Goal: Transaction & Acquisition: Purchase product/service

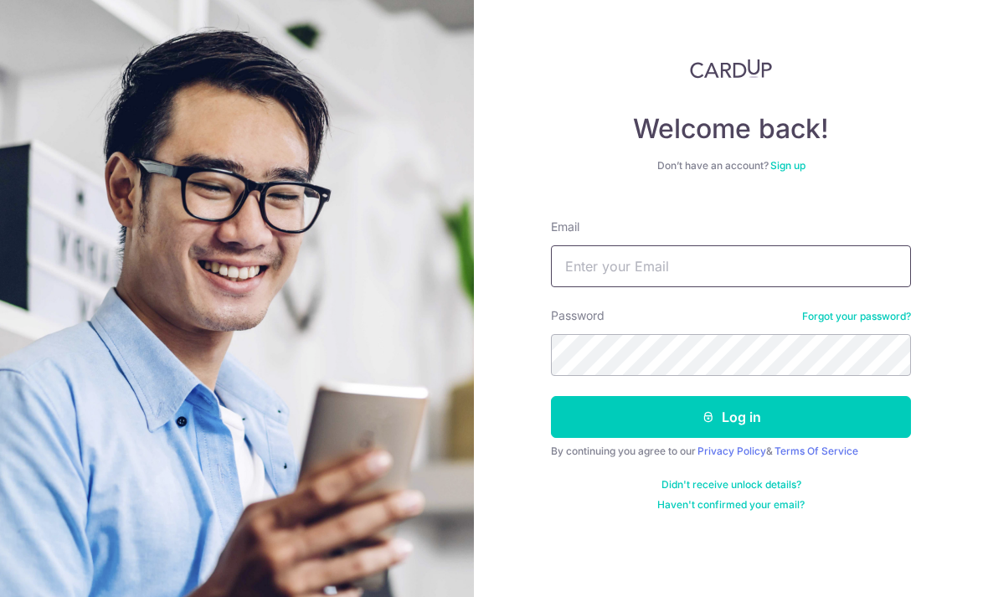
click at [705, 281] on input "Email" at bounding box center [731, 266] width 360 height 42
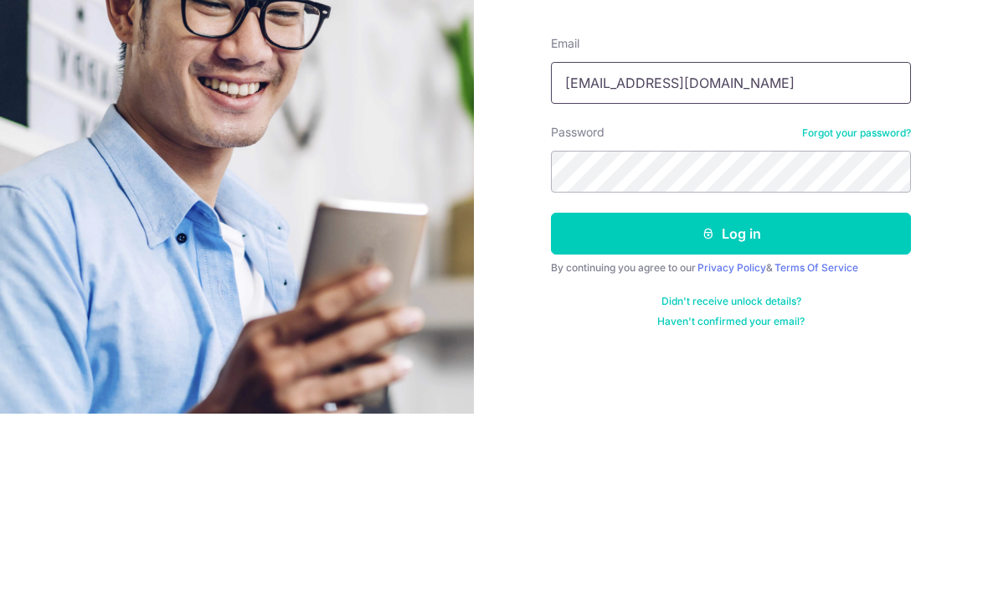
type input "[EMAIL_ADDRESS][DOMAIN_NAME]"
click at [741, 396] on button "Log in" at bounding box center [731, 417] width 360 height 42
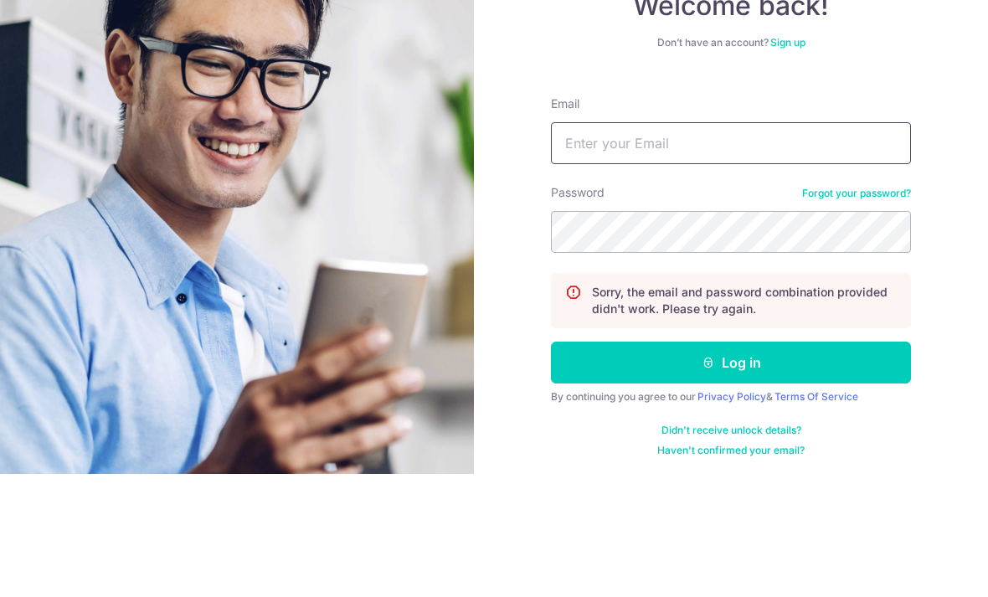
click at [736, 245] on input "Email" at bounding box center [731, 266] width 360 height 42
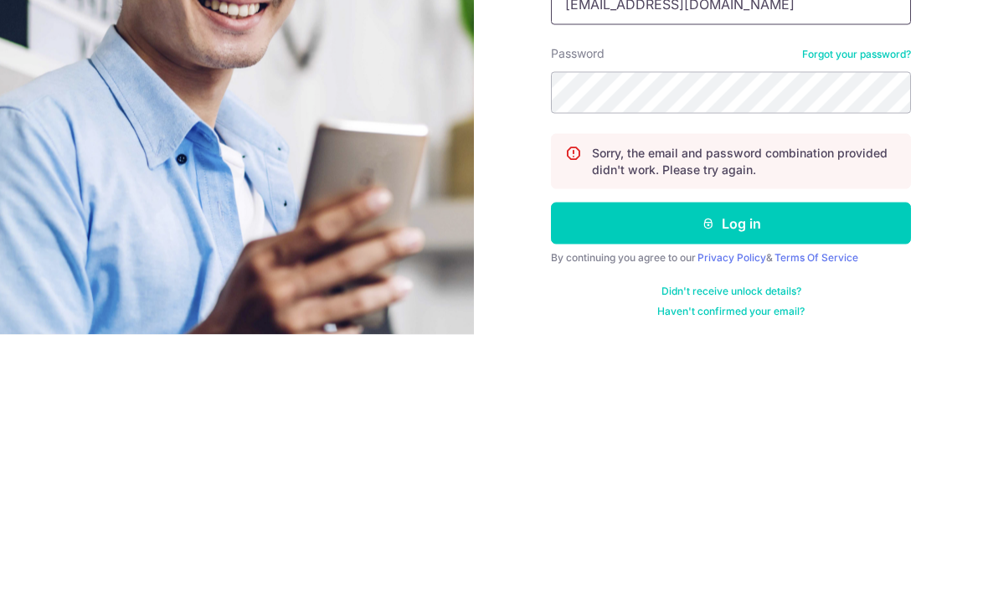
type input "[EMAIL_ADDRESS][DOMAIN_NAME]"
click at [793, 464] on button "Log in" at bounding box center [731, 485] width 360 height 42
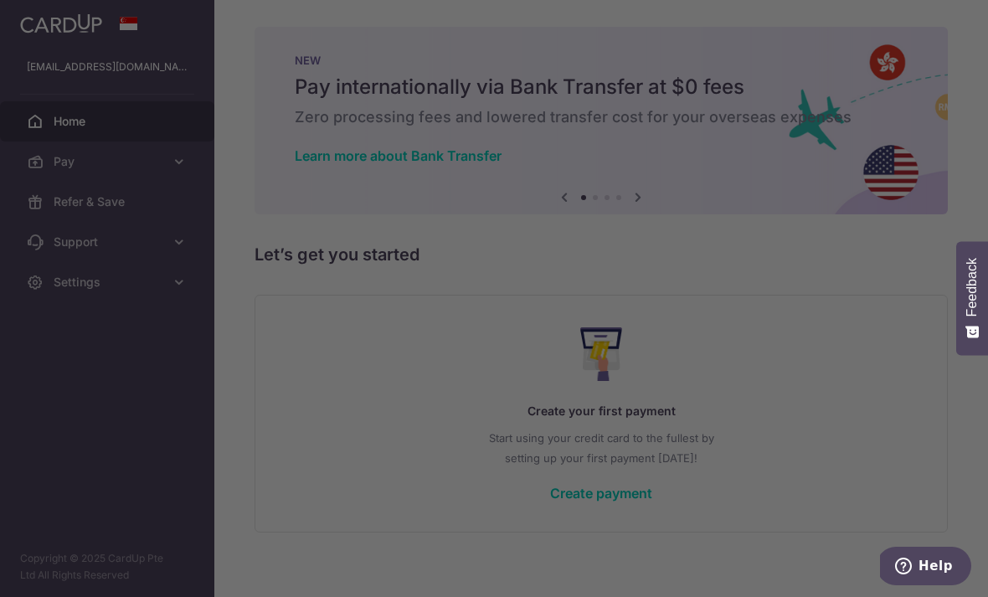
click at [28, 36] on div at bounding box center [499, 301] width 998 height 603
click at [144, 408] on div at bounding box center [499, 301] width 998 height 603
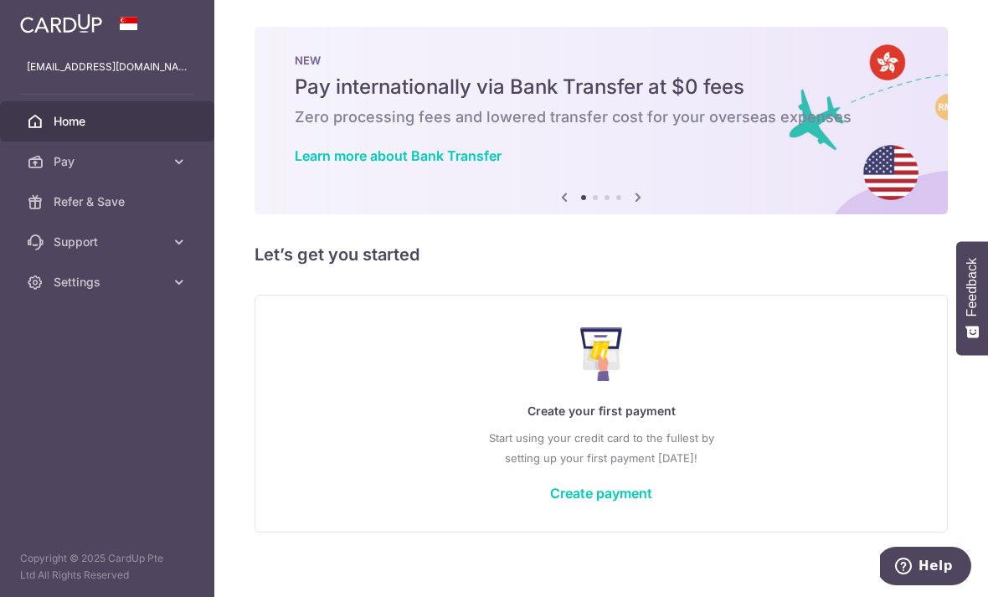
click at [0, 0] on icon "button" at bounding box center [0, 0] width 0 height 0
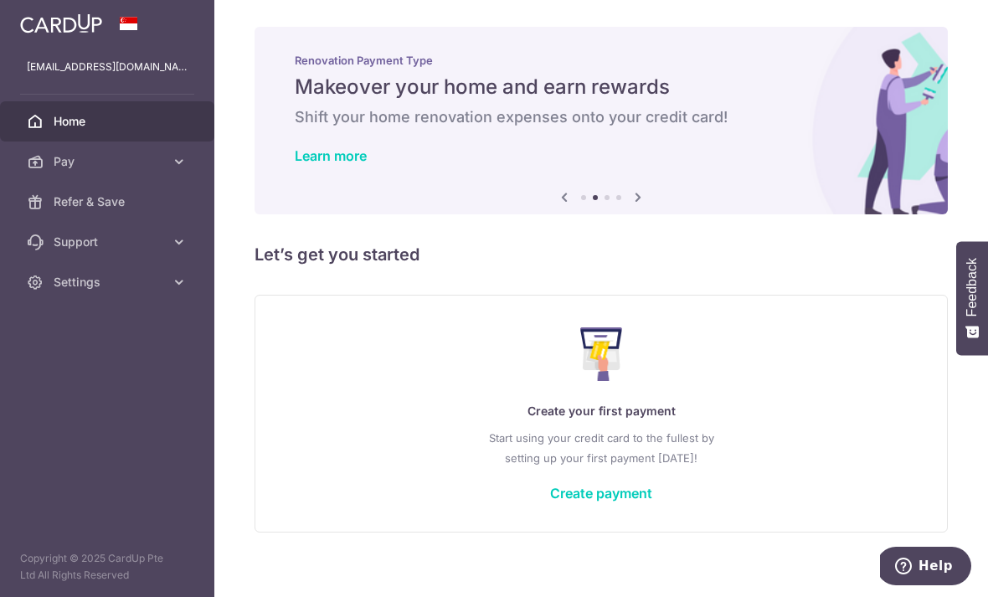
click at [175, 288] on icon at bounding box center [179, 282] width 17 height 17
click at [64, 326] on span "Account" at bounding box center [109, 322] width 110 height 17
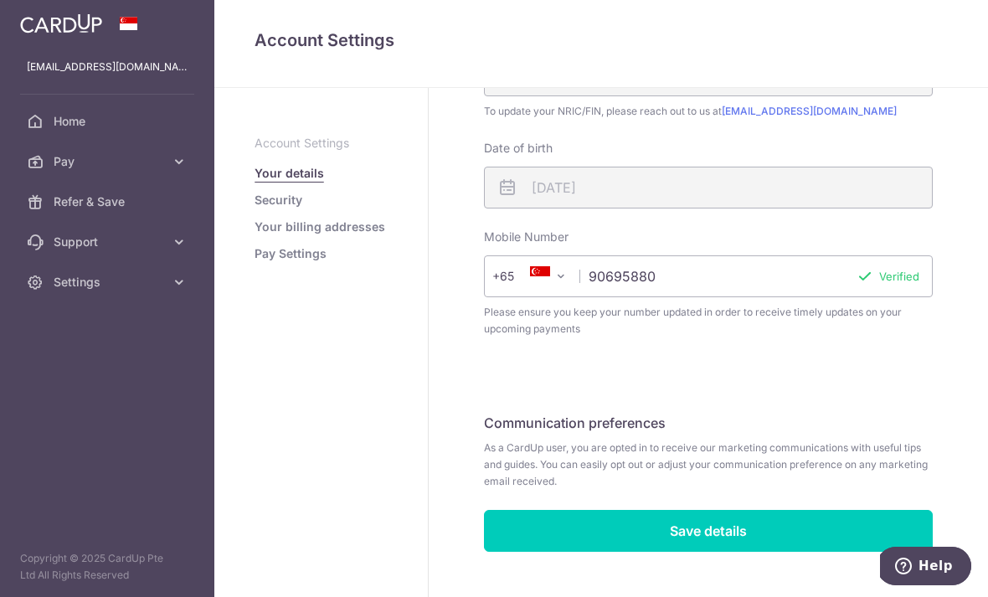
scroll to position [444, 0]
click at [254, 235] on link "Your billing addresses" at bounding box center [319, 226] width 131 height 17
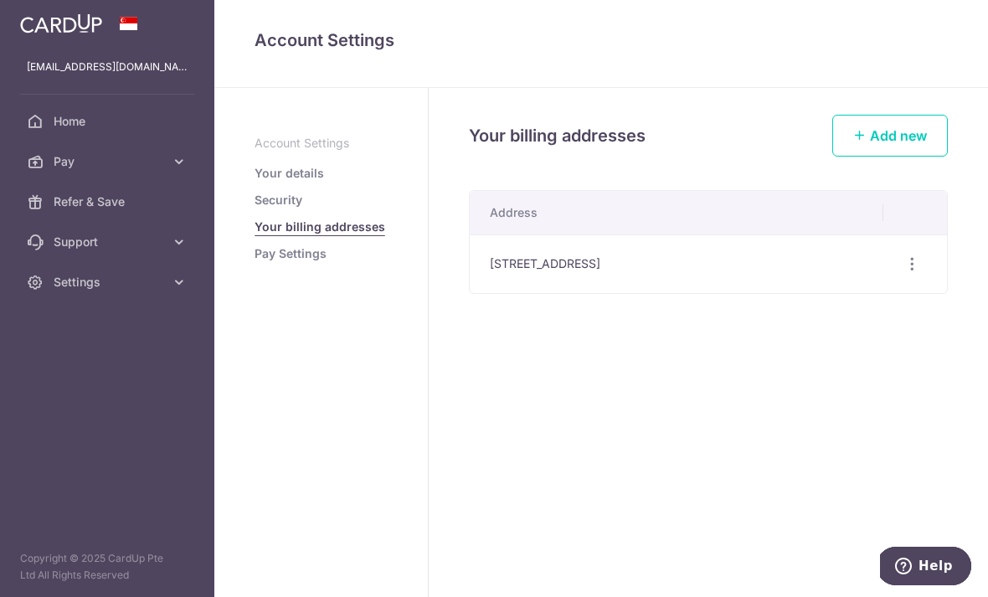
click at [254, 208] on link "Security" at bounding box center [278, 200] width 48 height 17
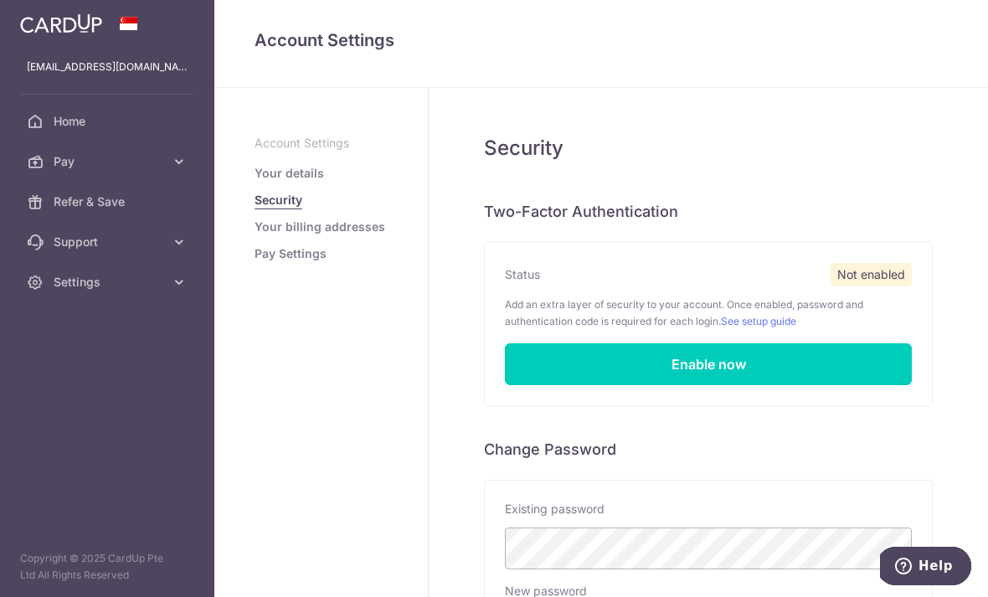
click at [505, 374] on link "Enable now" at bounding box center [708, 364] width 407 height 42
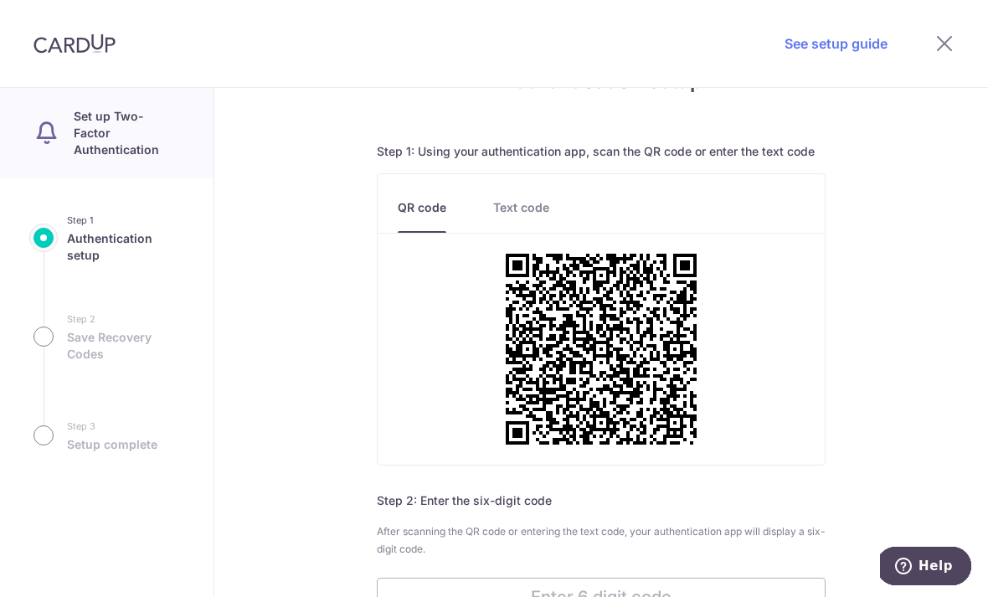
scroll to position [70, 0]
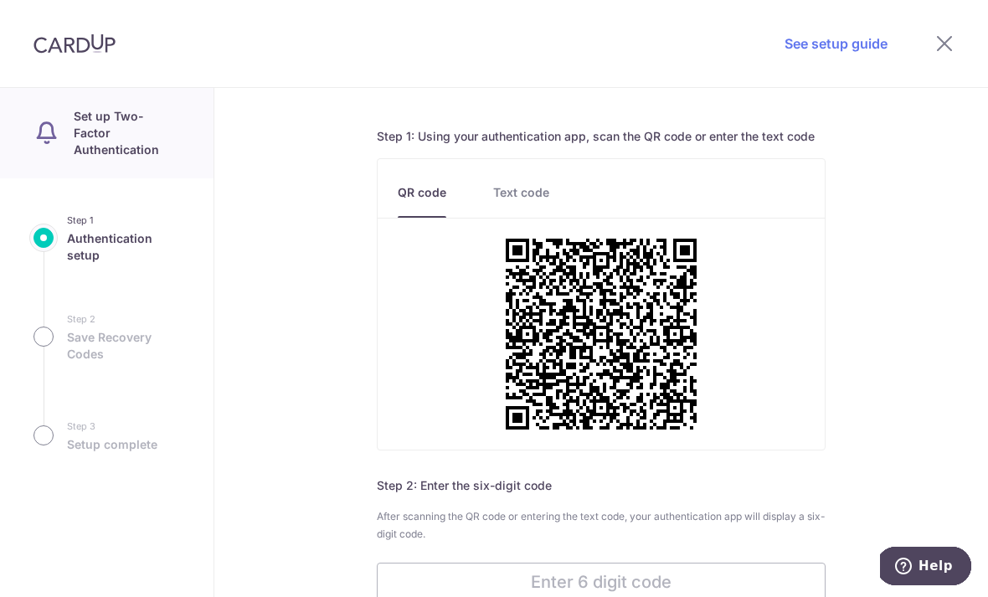
click at [530, 201] on link "Text code" at bounding box center [521, 200] width 56 height 33
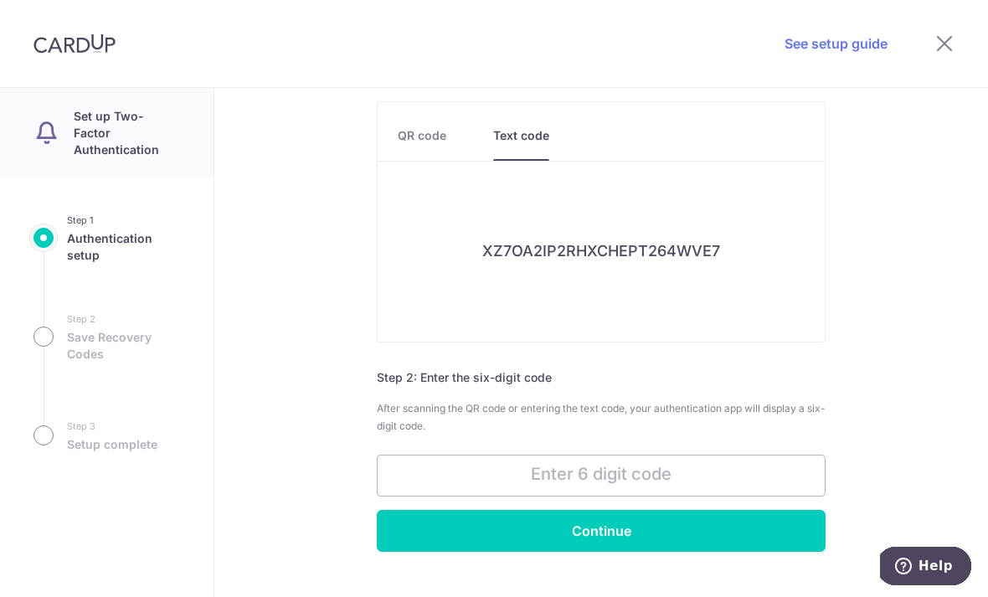
scroll to position [126, 0]
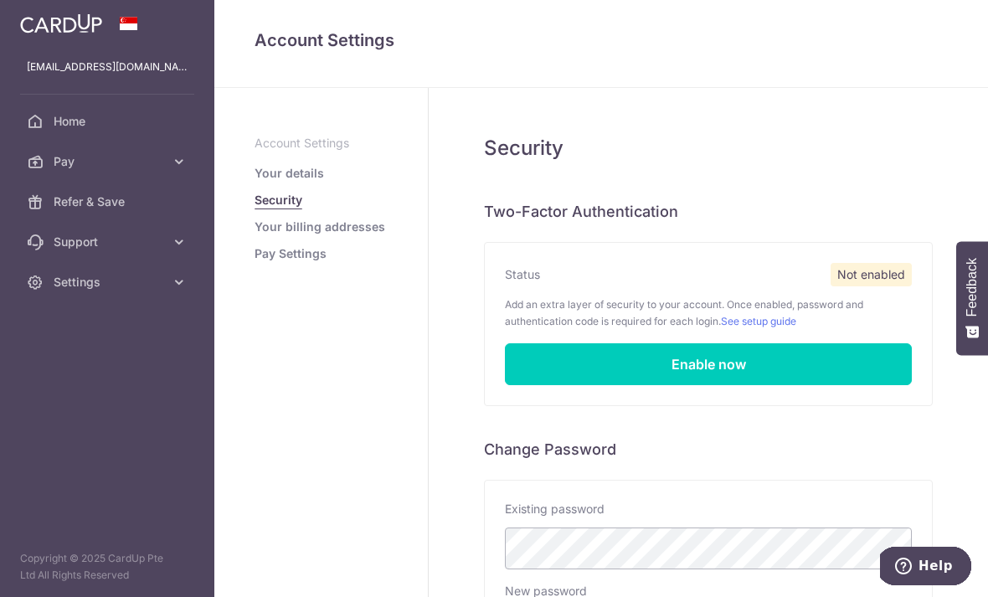
click at [254, 151] on p "Account Settings" at bounding box center [320, 143] width 133 height 17
click at [254, 235] on link "Your billing addresses" at bounding box center [319, 226] width 131 height 17
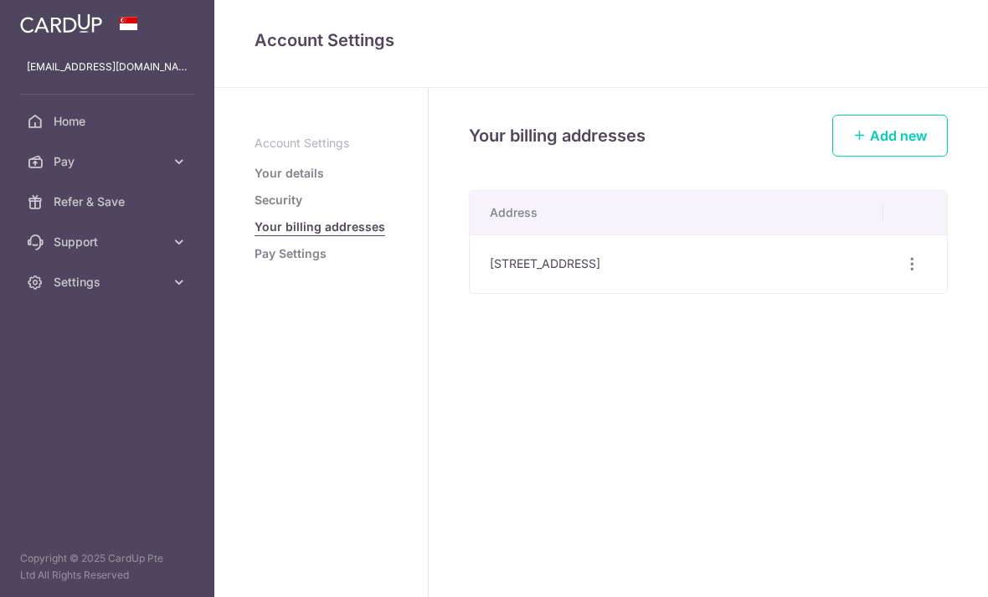
click at [254, 262] on link "Pay Settings" at bounding box center [290, 253] width 72 height 17
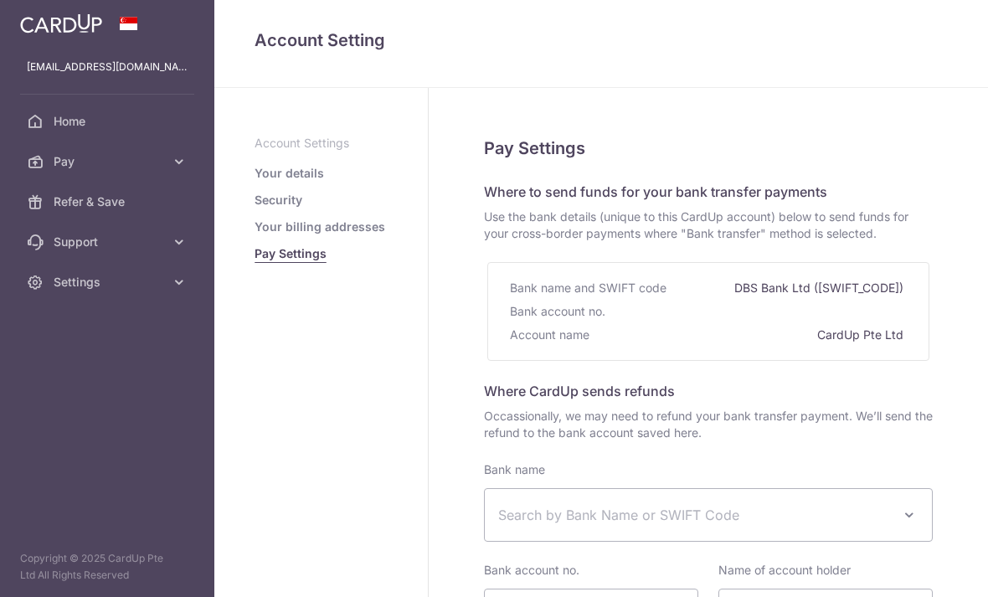
select select
click at [0, 0] on icon "button" at bounding box center [0, 0] width 0 height 0
click at [414, 386] on aside "Account Settings Your details Security Your billing addresses Pay Settings" at bounding box center [321, 342] width 214 height 509
click at [495, 469] on div "Pay Settings Where to send funds for your bank transfer payments Use the bank d…" at bounding box center [707, 502] width 559 height 829
click at [0, 0] on icon "button" at bounding box center [0, 0] width 0 height 0
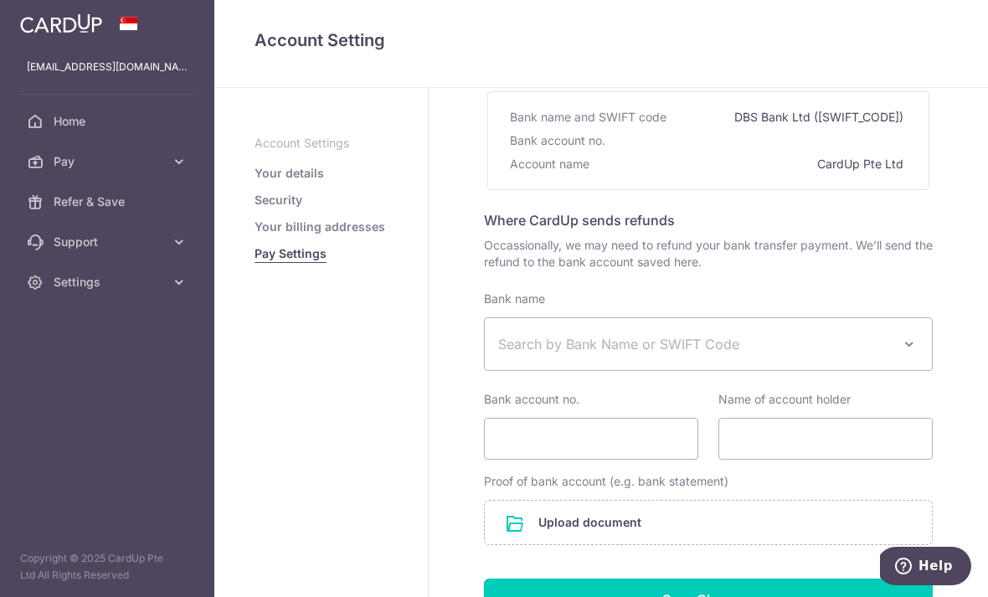
scroll to position [170, 0]
click at [899, 355] on span at bounding box center [909, 345] width 20 height 20
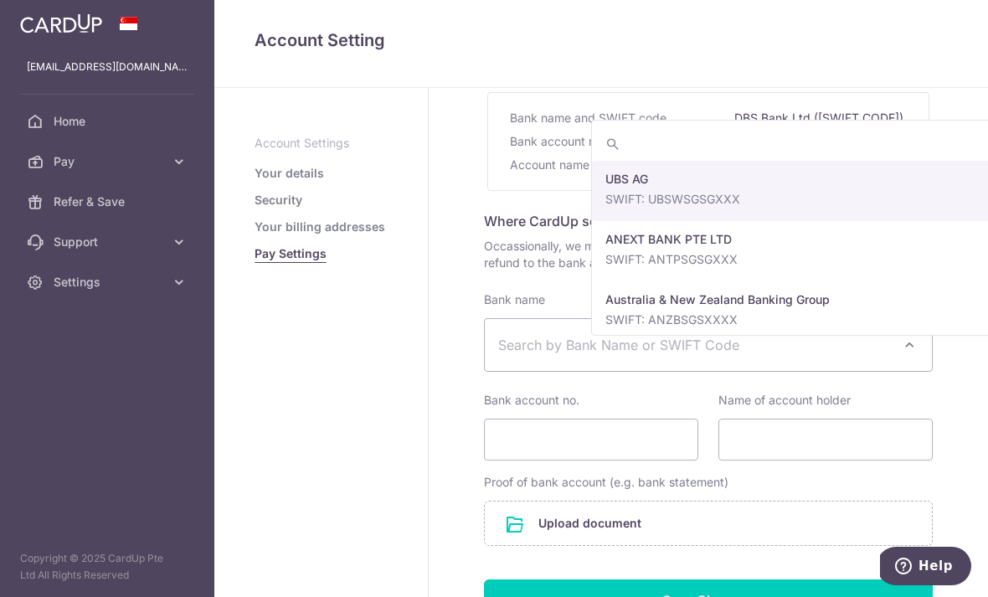
click at [866, 358] on div "Pay Settings Where to send funds for your bank transfer payments Use the bank d…" at bounding box center [707, 332] width 559 height 829
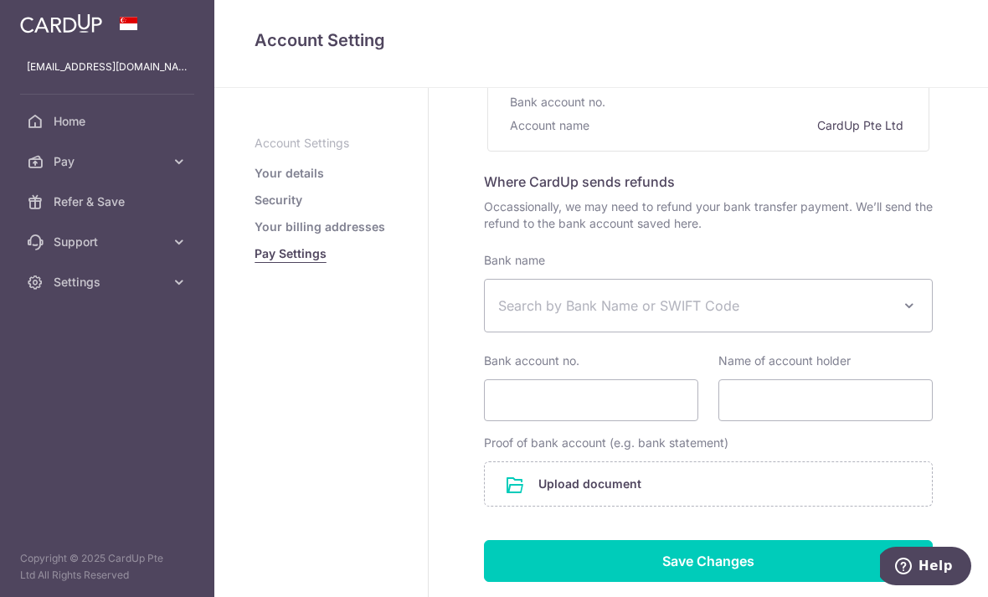
scroll to position [208, 0]
click at [899, 316] on span at bounding box center [909, 306] width 20 height 20
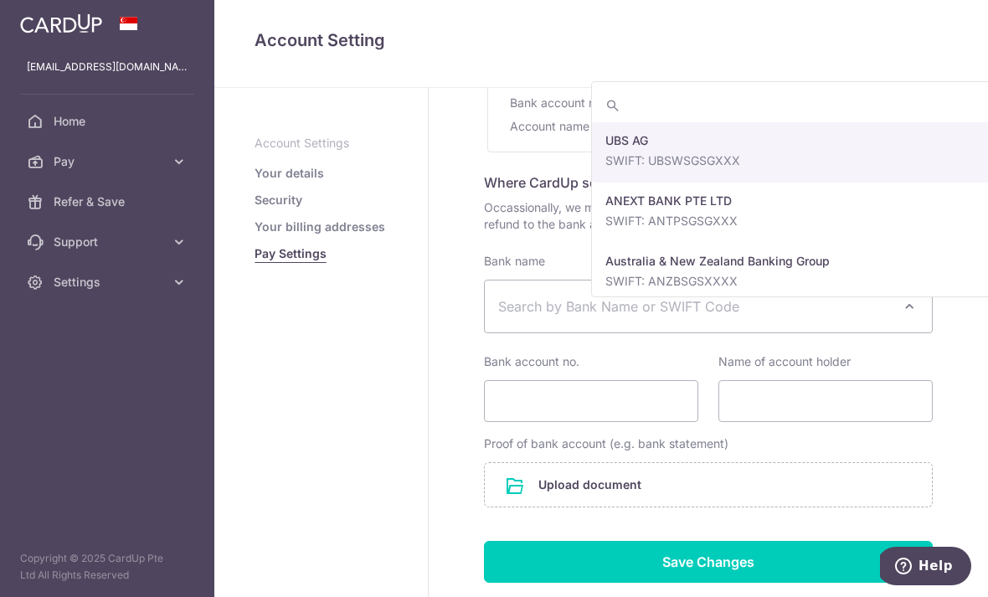
click at [646, 103] on input "search" at bounding box center [815, 105] width 447 height 33
click at [916, 208] on div "Pay Settings Where to send funds for your bank transfer payments Use the bank d…" at bounding box center [707, 293] width 559 height 829
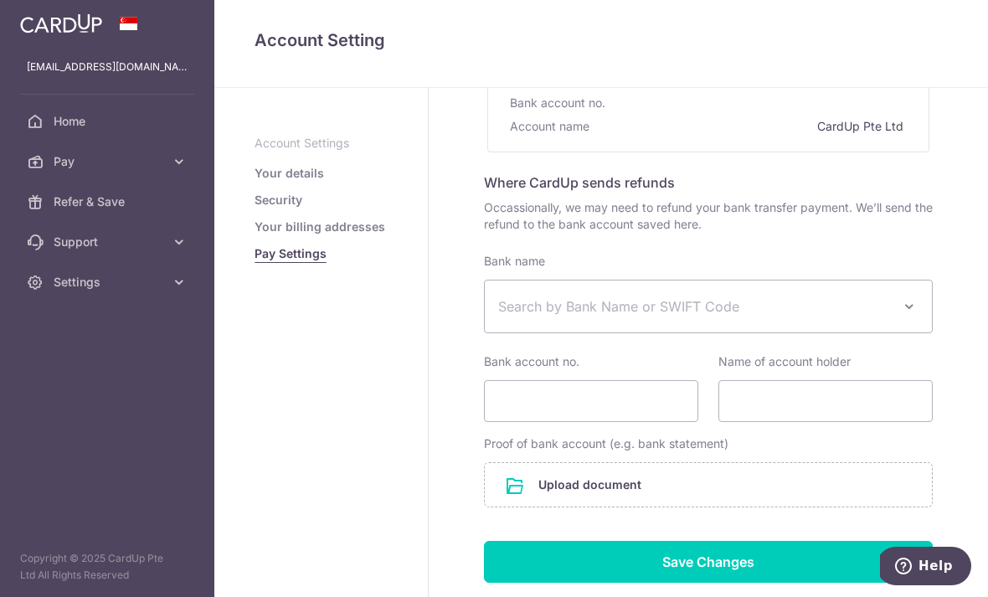
click at [254, 182] on link "Your details" at bounding box center [288, 173] width 69 height 17
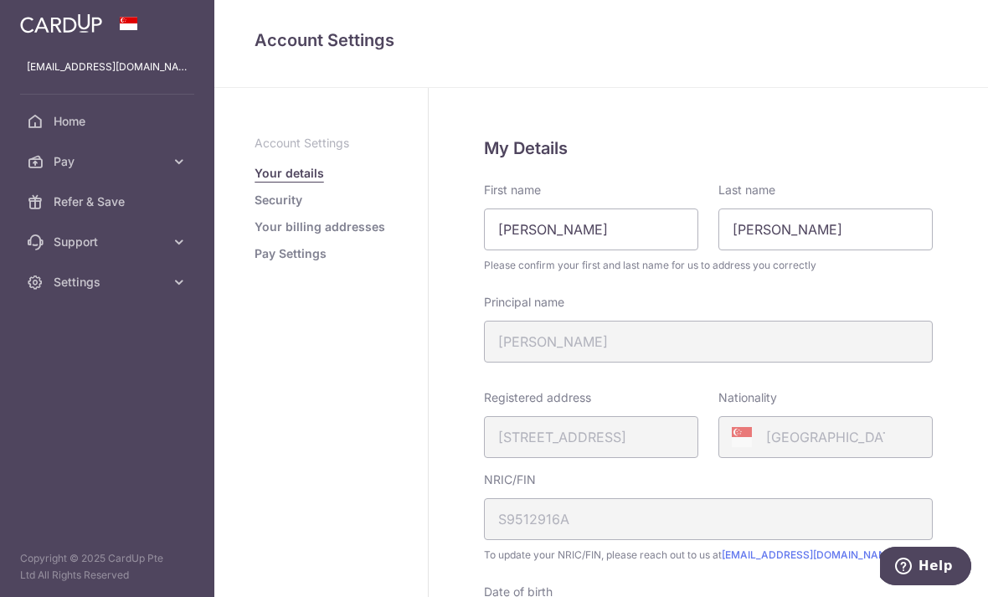
click at [0, 0] on icon "button" at bounding box center [0, 0] width 0 height 0
click at [42, 118] on icon at bounding box center [35, 121] width 17 height 17
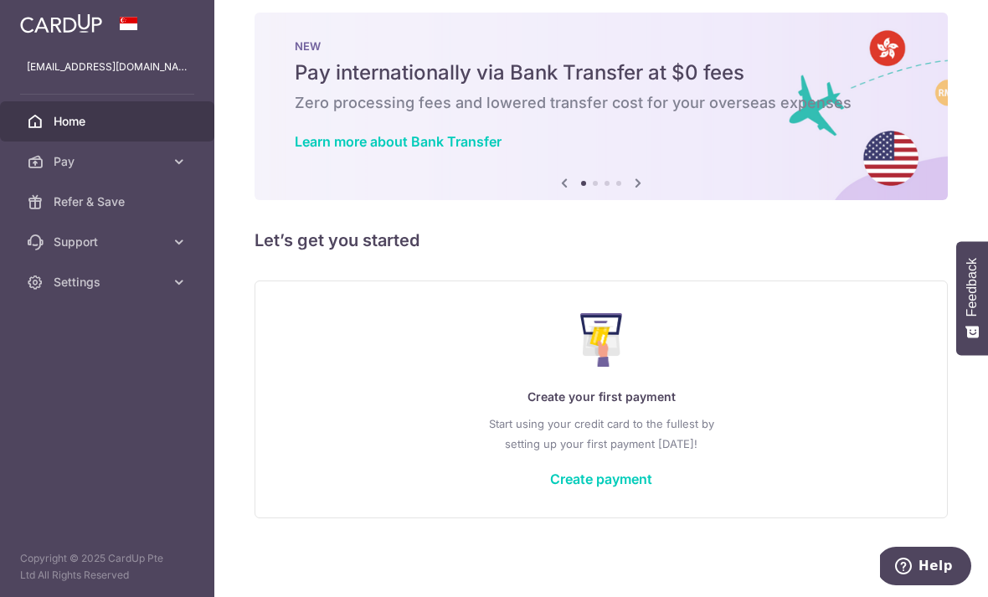
scroll to position [28, 0]
click at [550, 487] on link "Create payment" at bounding box center [601, 478] width 102 height 17
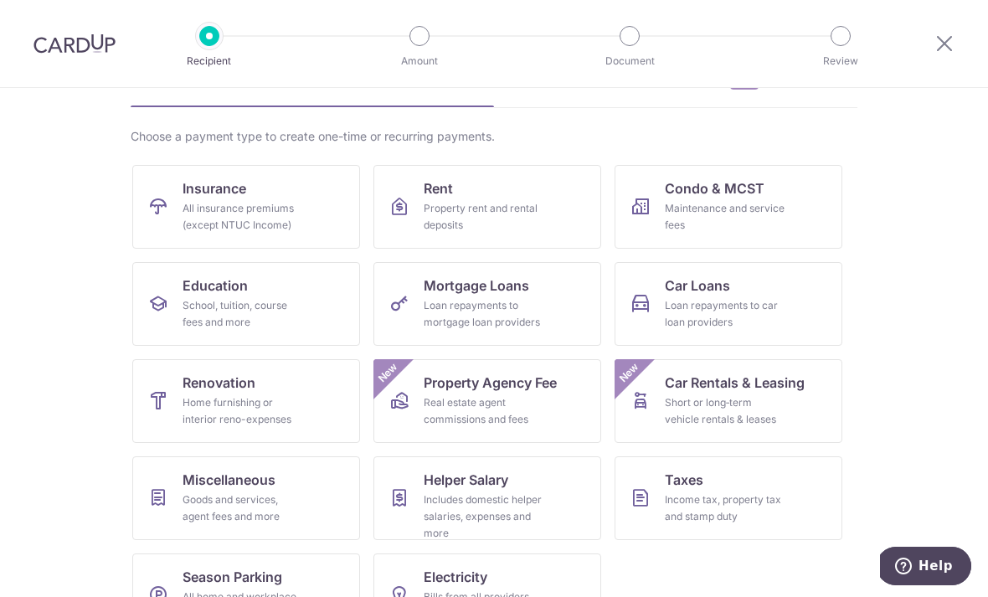
scroll to position [98, 0]
click at [200, 414] on div "Home furnishing or interior reno-expenses" at bounding box center [242, 411] width 121 height 33
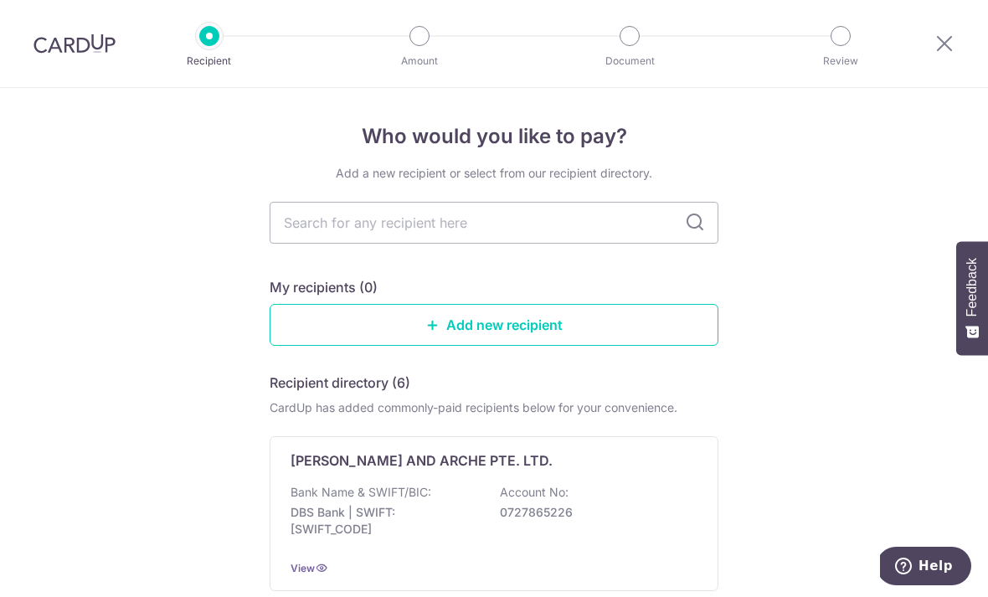
click at [580, 238] on input "text" at bounding box center [493, 223] width 449 height 42
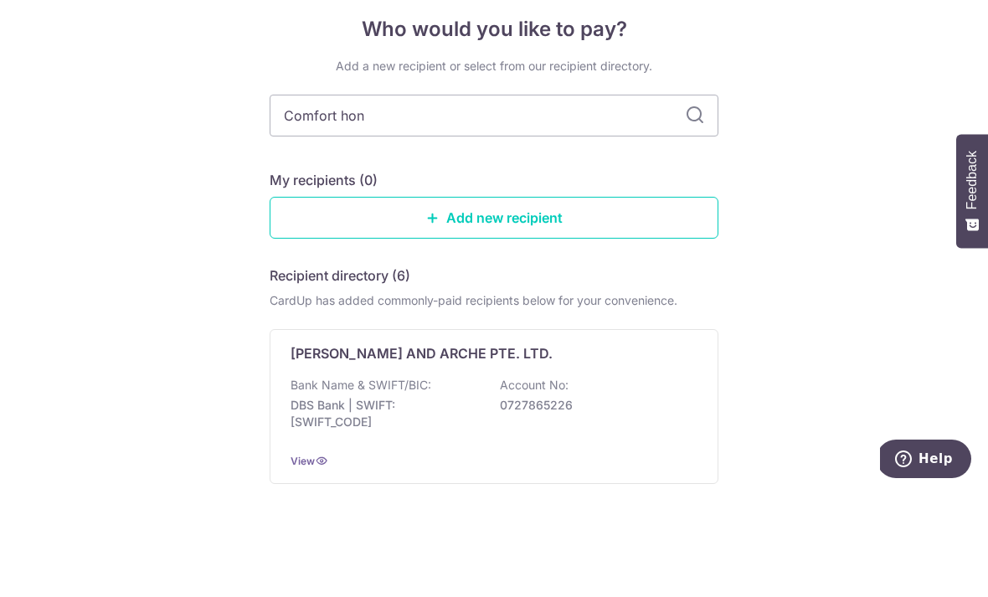
type input "Comfort ho"
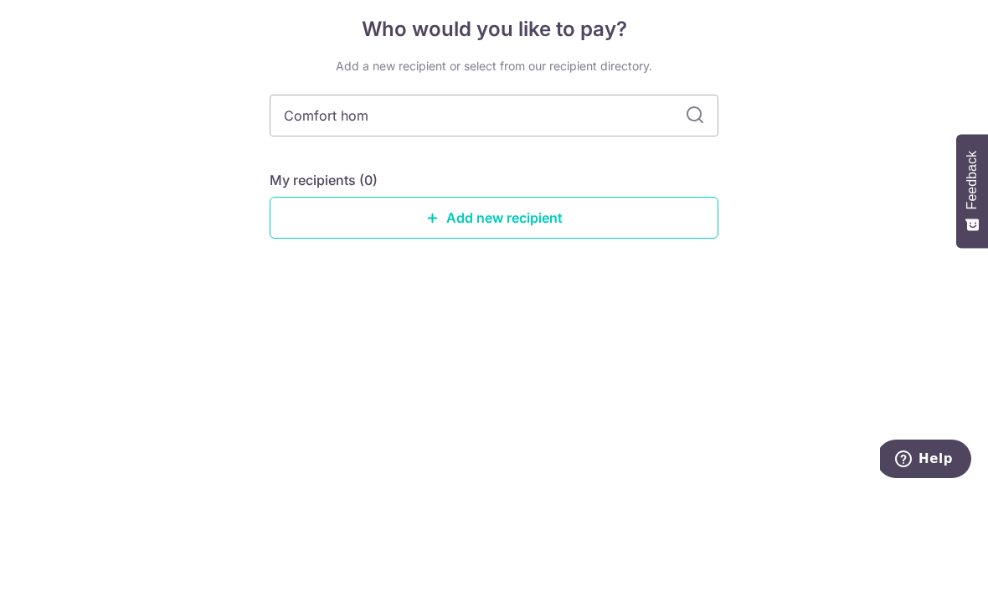
type input "Comfort home"
click at [695, 202] on input "Comfort home" at bounding box center [493, 223] width 449 height 42
click at [684, 202] on input "Comfort home" at bounding box center [493, 223] width 449 height 42
type input "Comfort home Interior"
type input "Comfort home Interior Pte ltd"
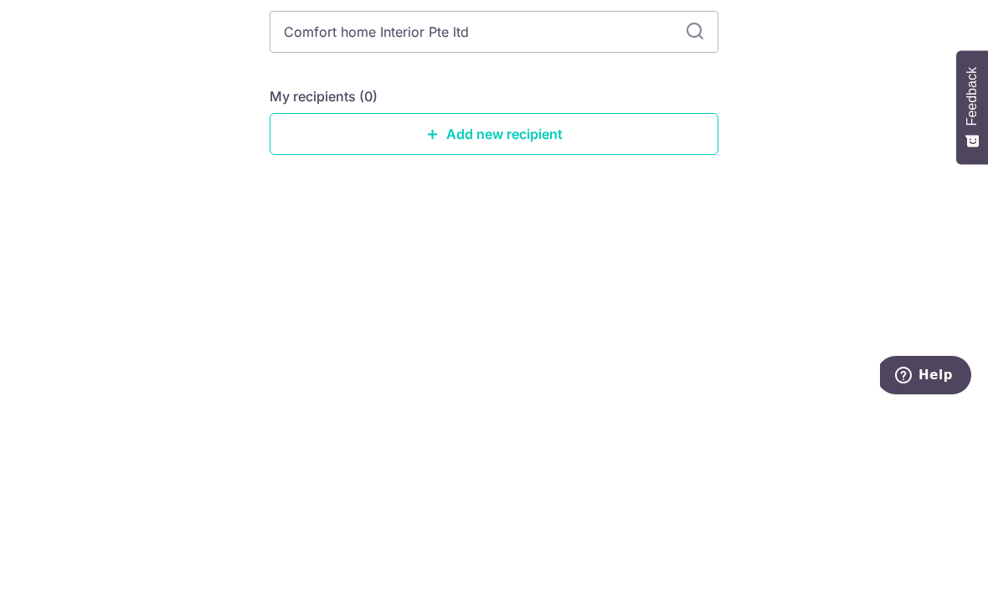
click at [559, 304] on link "Add new recipient" at bounding box center [493, 325] width 449 height 42
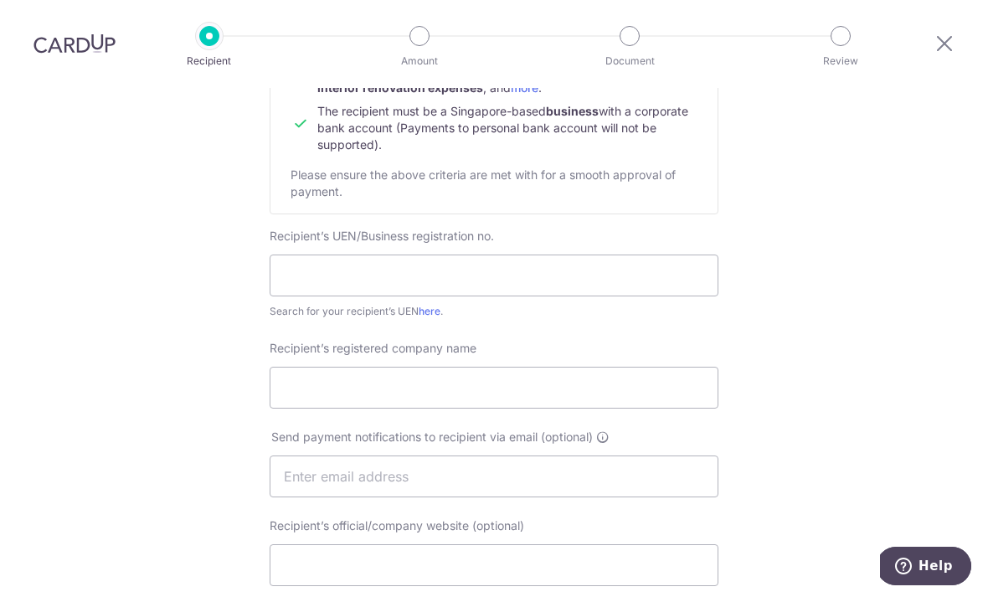
scroll to position [244, 0]
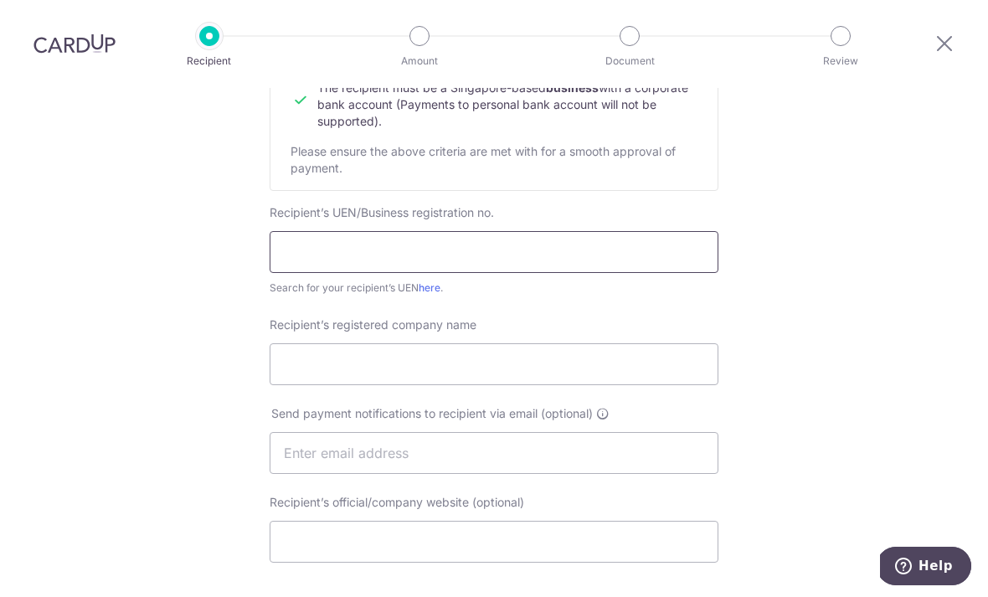
click at [658, 263] on input "text" at bounding box center [493, 252] width 449 height 42
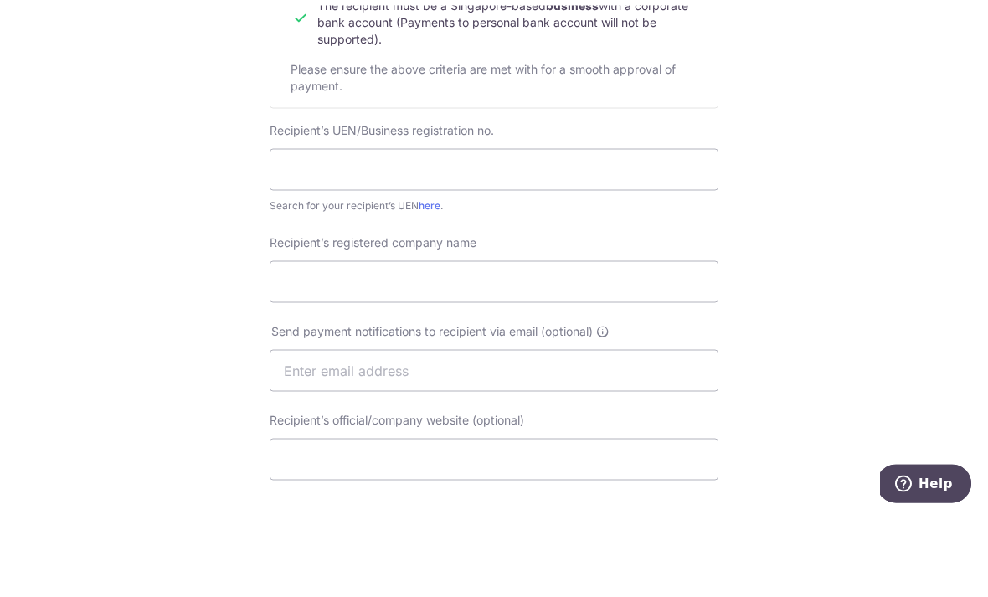
click at [428, 281] on link "here" at bounding box center [429, 287] width 22 height 13
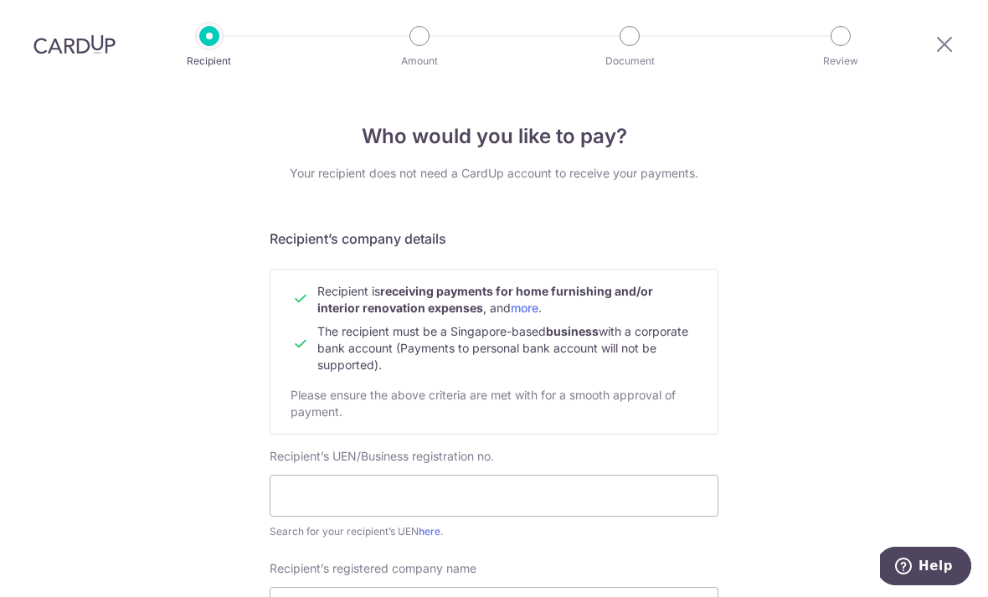
scroll to position [0, 0]
